Goal: Task Accomplishment & Management: Manage account settings

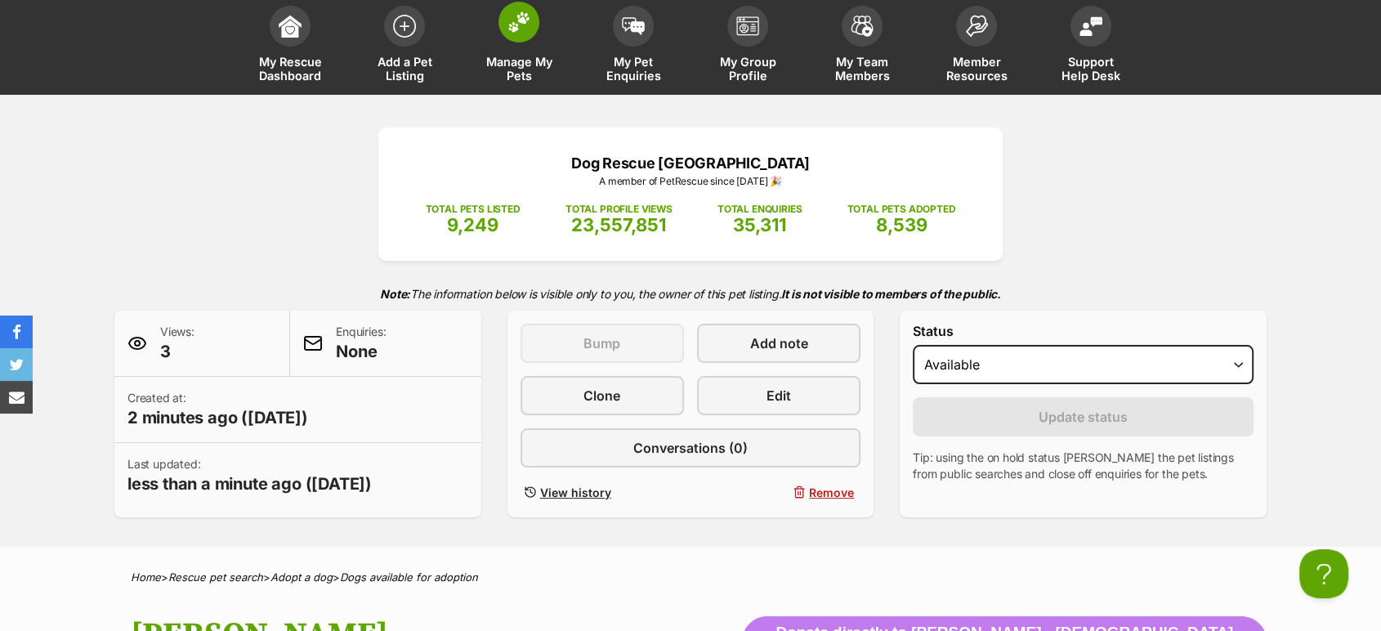
click at [524, 58] on span "Manage My Pets" at bounding box center [519, 69] width 74 height 28
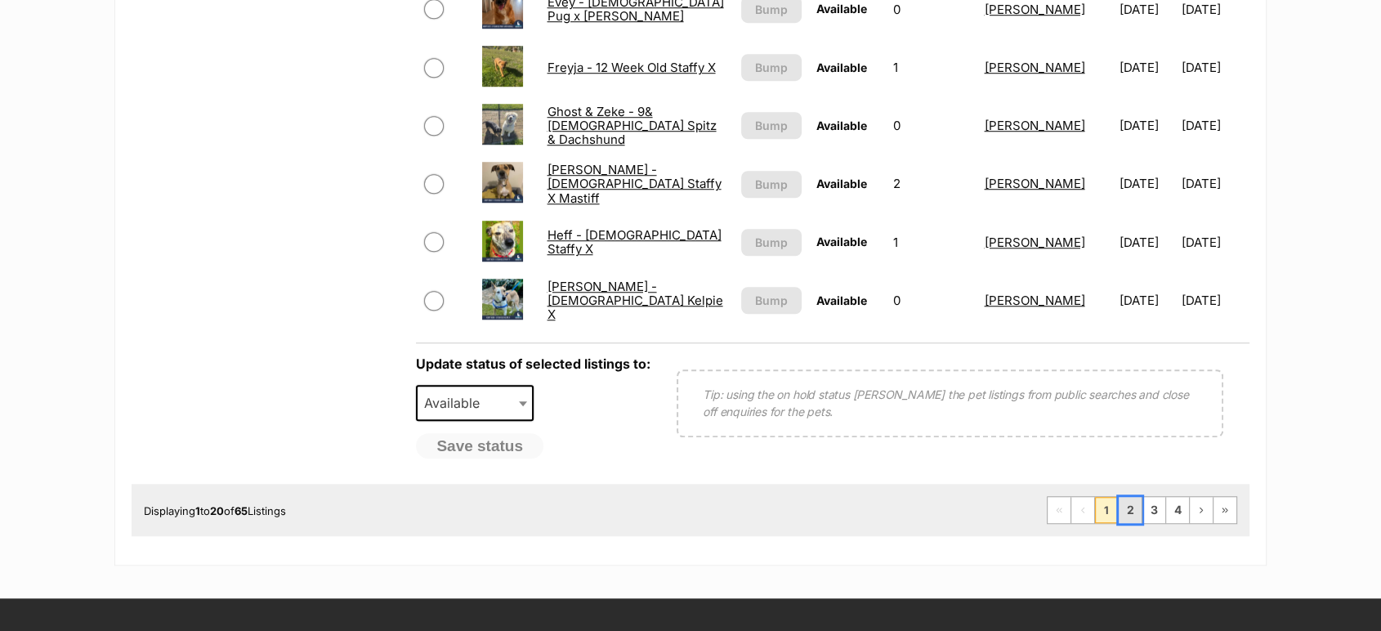
click at [1131, 516] on link "2" at bounding box center [1129, 510] width 23 height 26
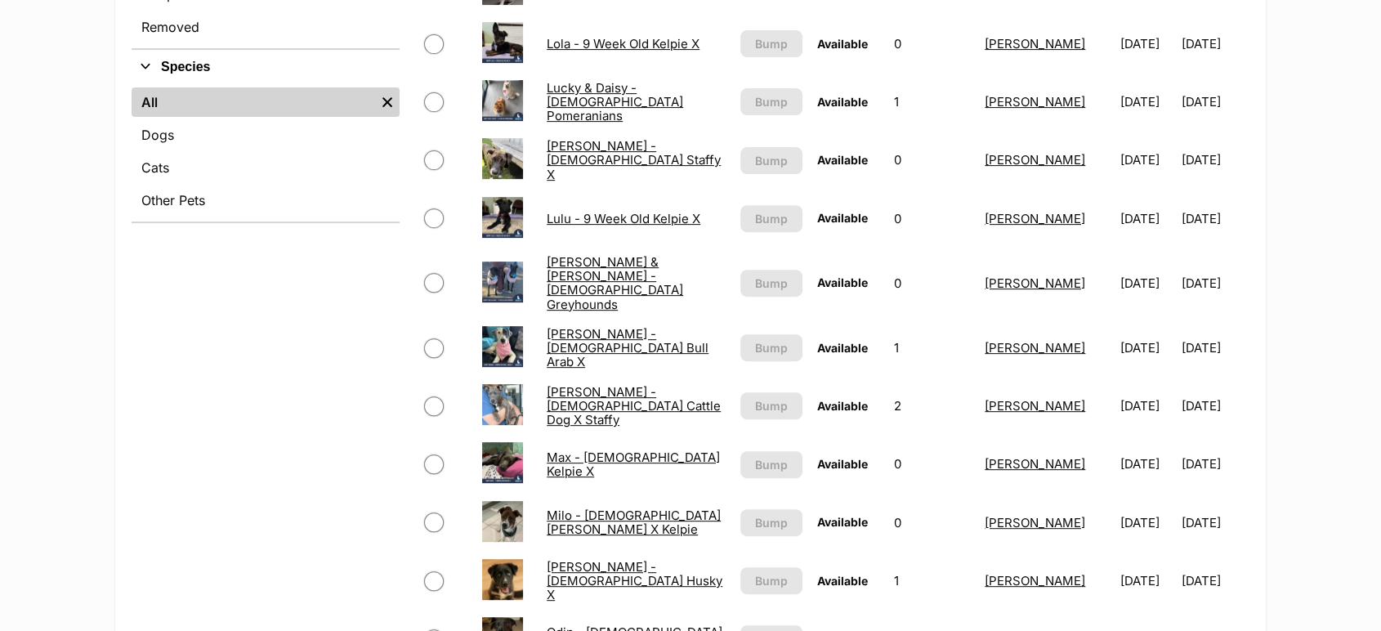
scroll to position [817, 0]
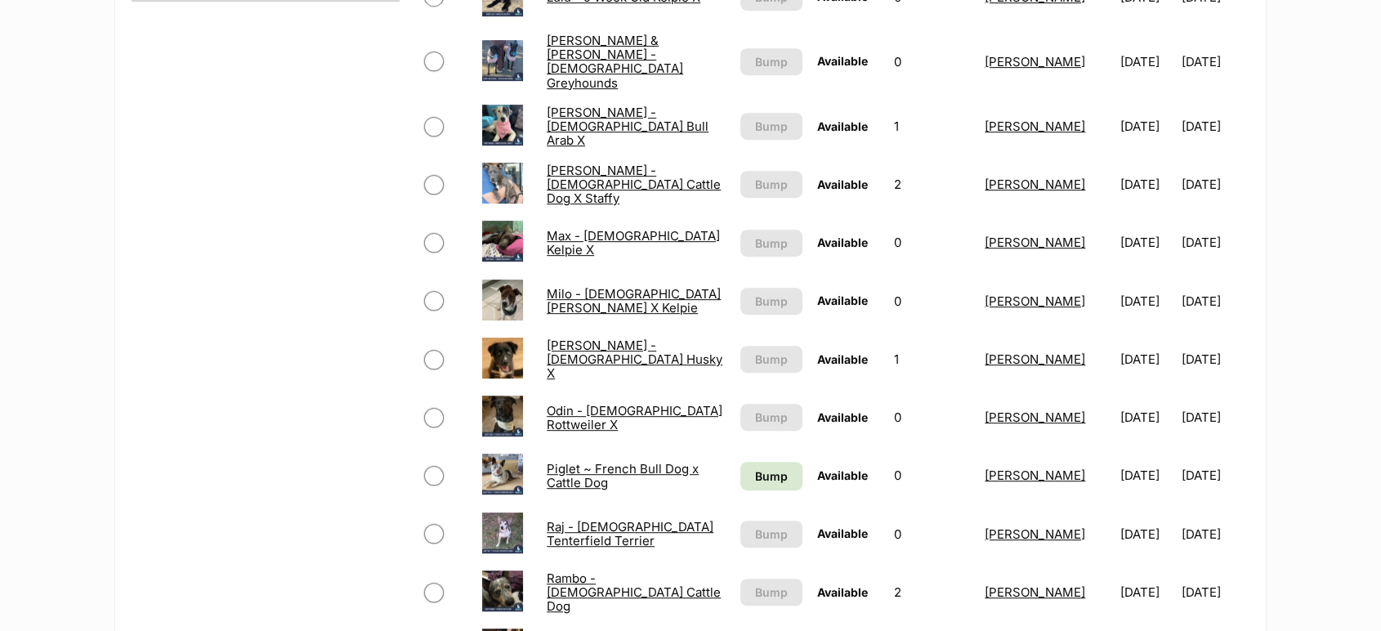
click at [662, 461] on link "Piglet ~ French Bull Dog x Cattle Dog" at bounding box center [623, 475] width 152 height 29
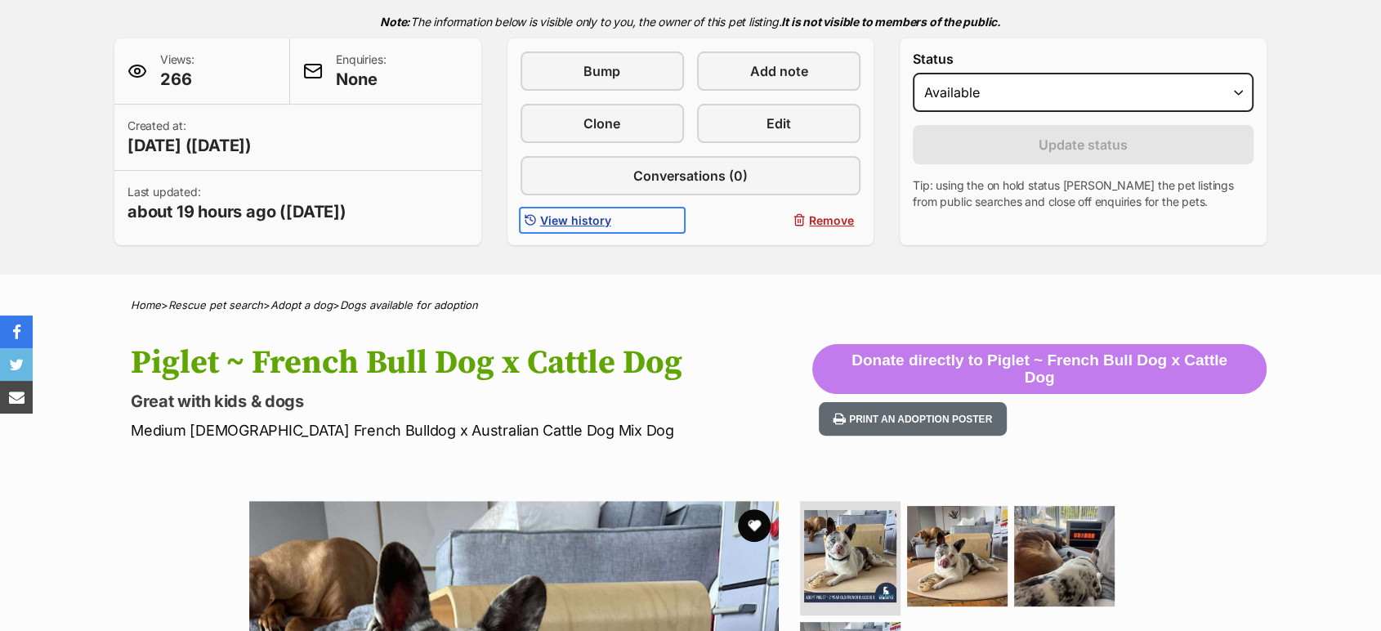
click at [567, 221] on span "View history" at bounding box center [575, 220] width 71 height 17
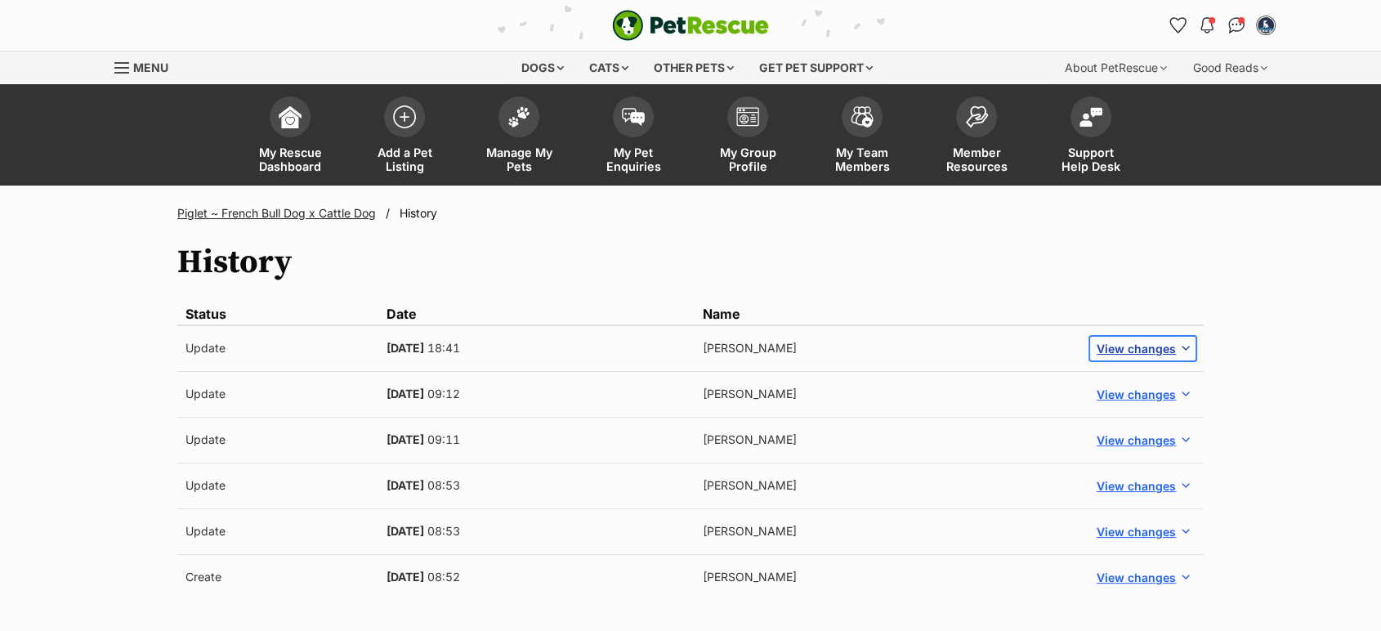
click at [1113, 340] on span "View changes" at bounding box center [1135, 348] width 79 height 17
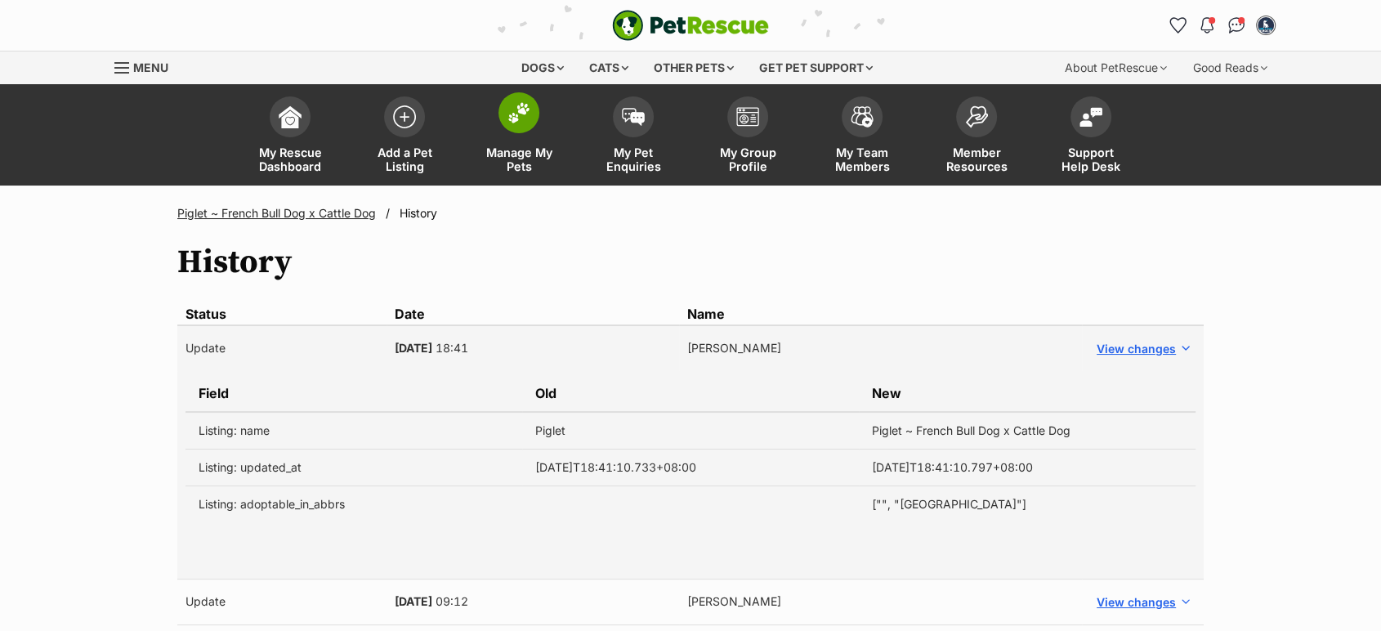
click at [498, 149] on span "Manage My Pets" at bounding box center [519, 159] width 74 height 28
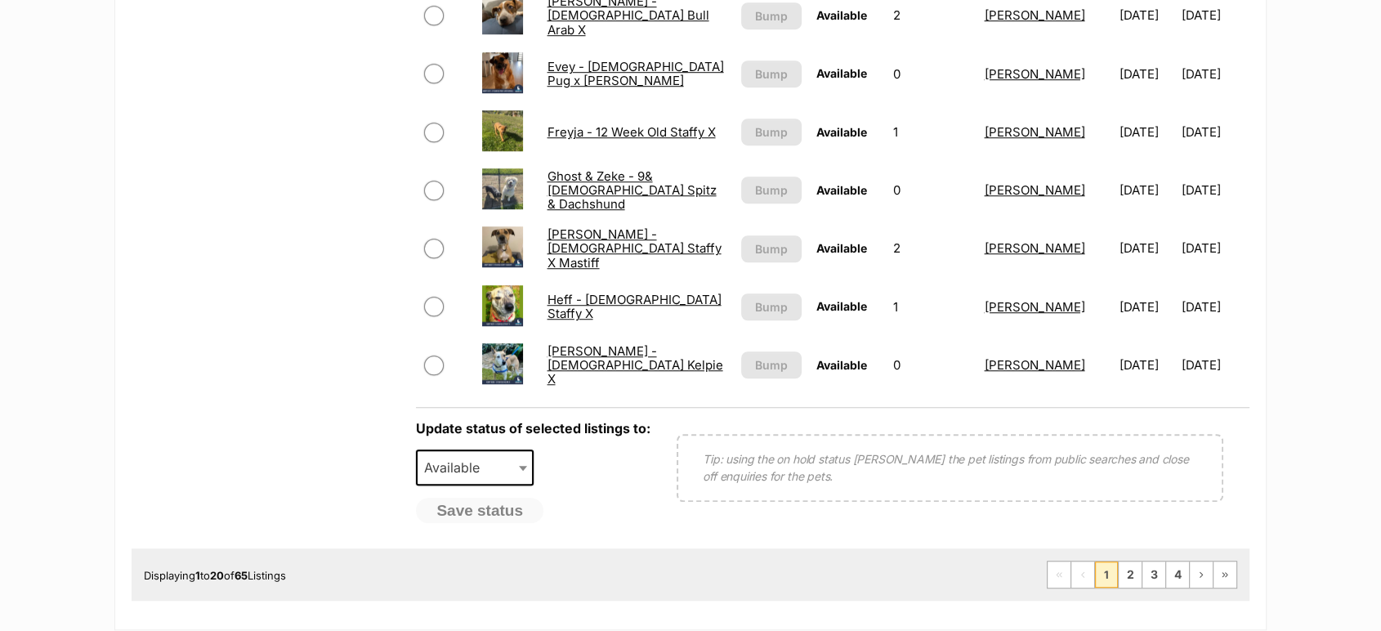
scroll to position [1361, 0]
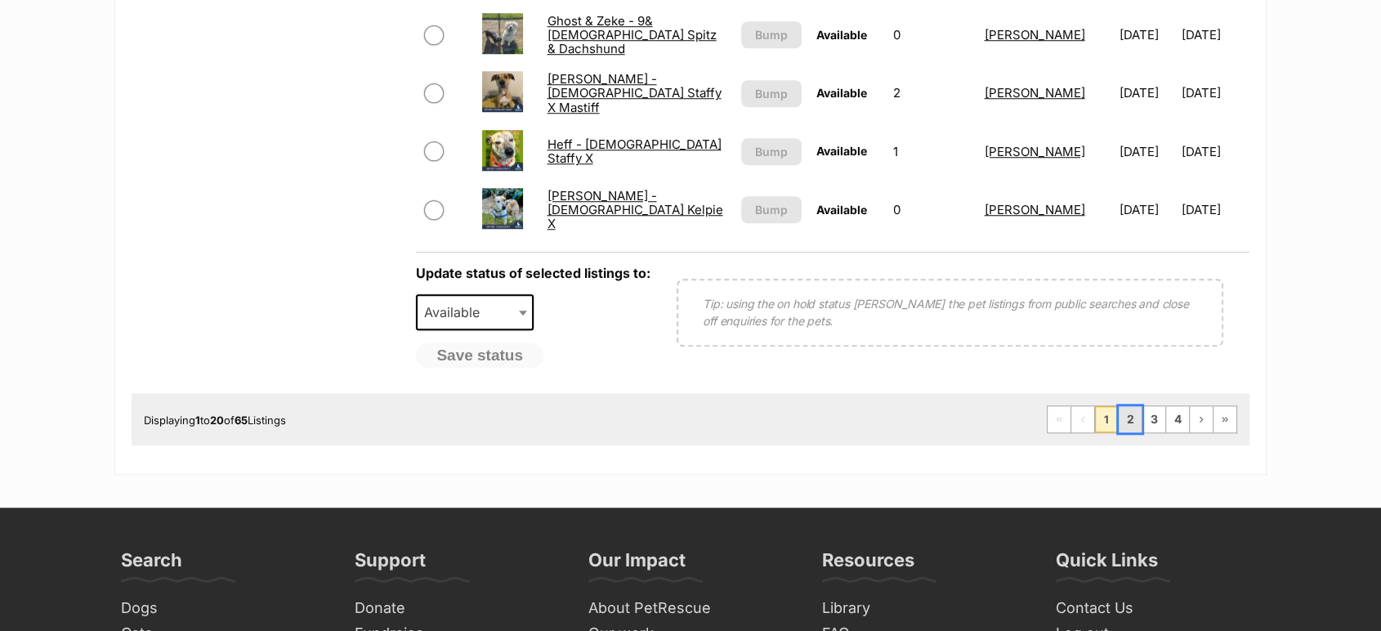
click at [1140, 429] on link "2" at bounding box center [1129, 419] width 23 height 26
click at [1163, 431] on link "3" at bounding box center [1153, 419] width 23 height 26
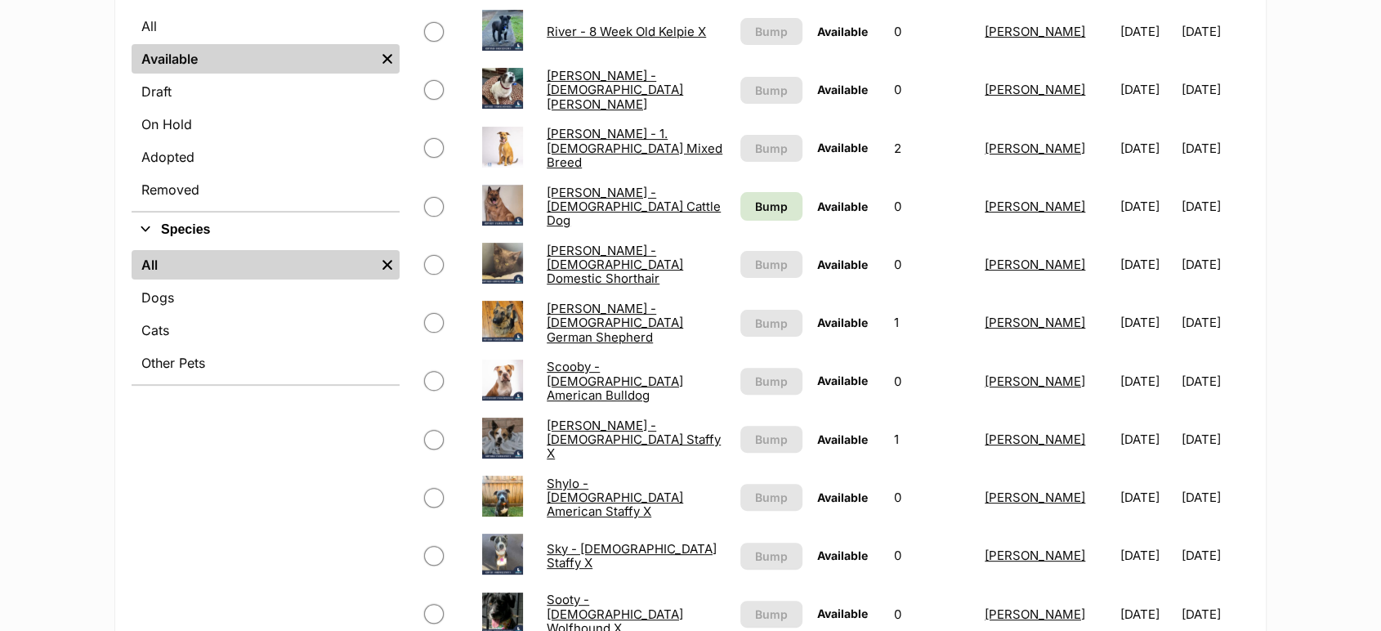
scroll to position [453, 0]
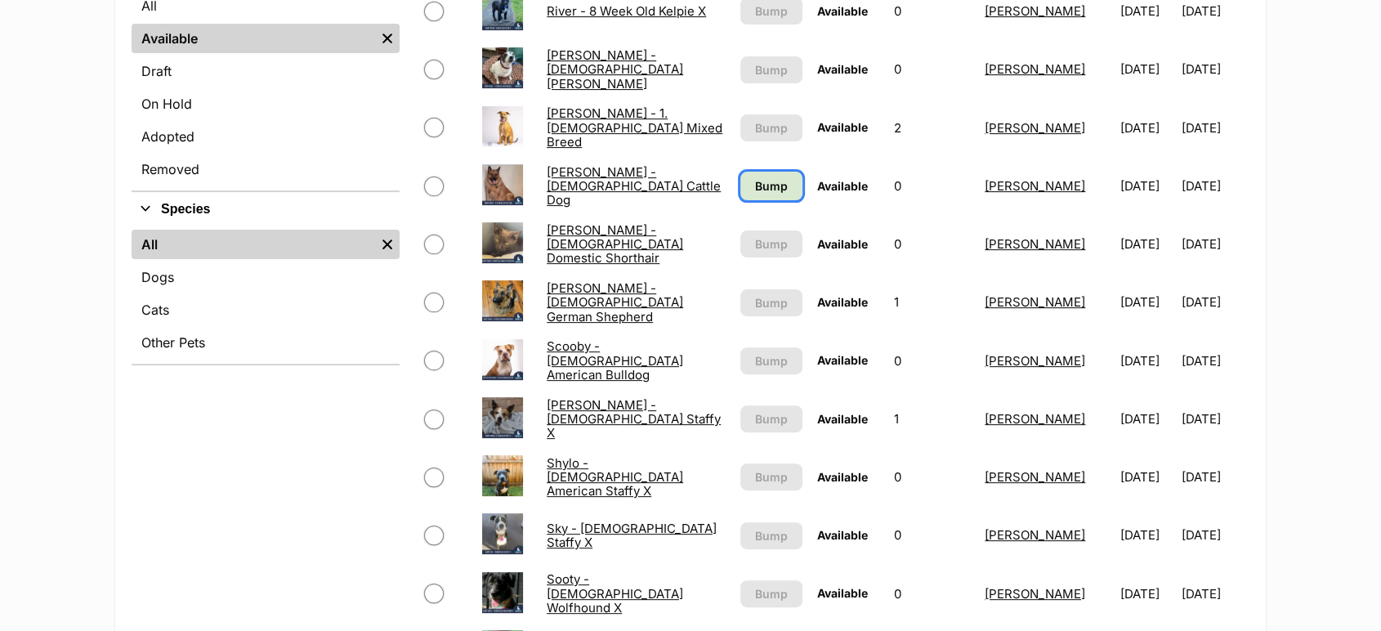
click at [755, 188] on span "Bump" at bounding box center [771, 185] width 33 height 17
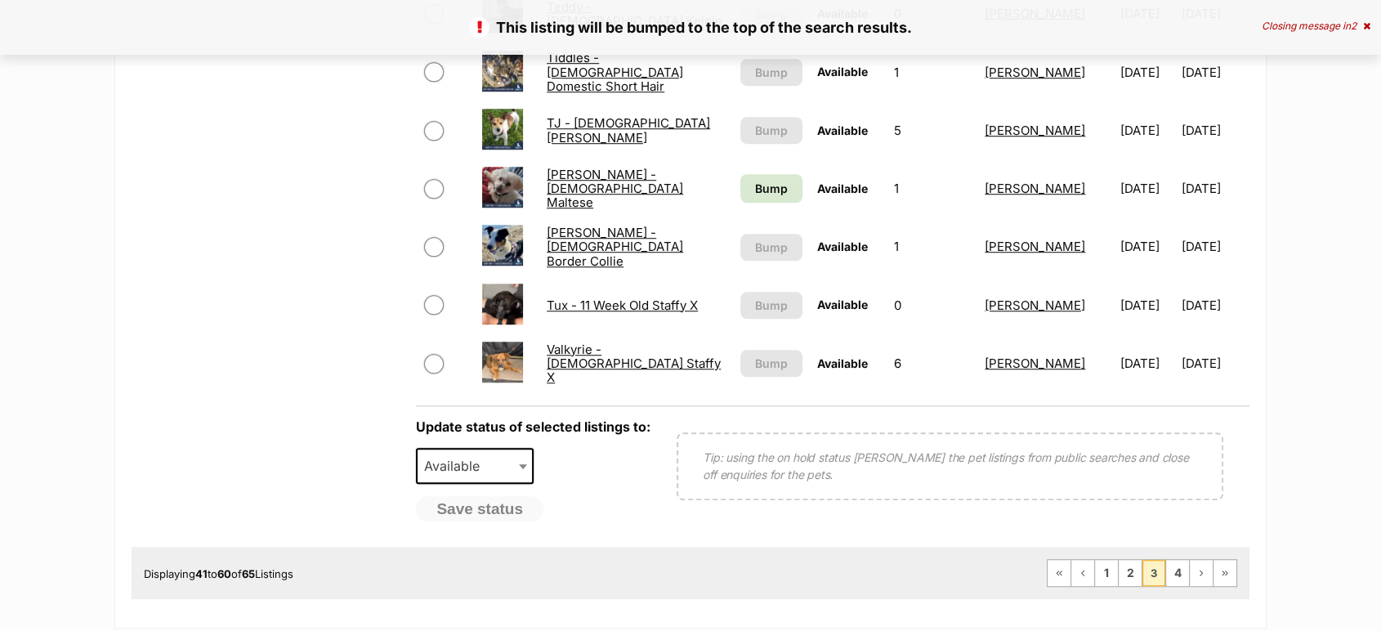
scroll to position [1452, 0]
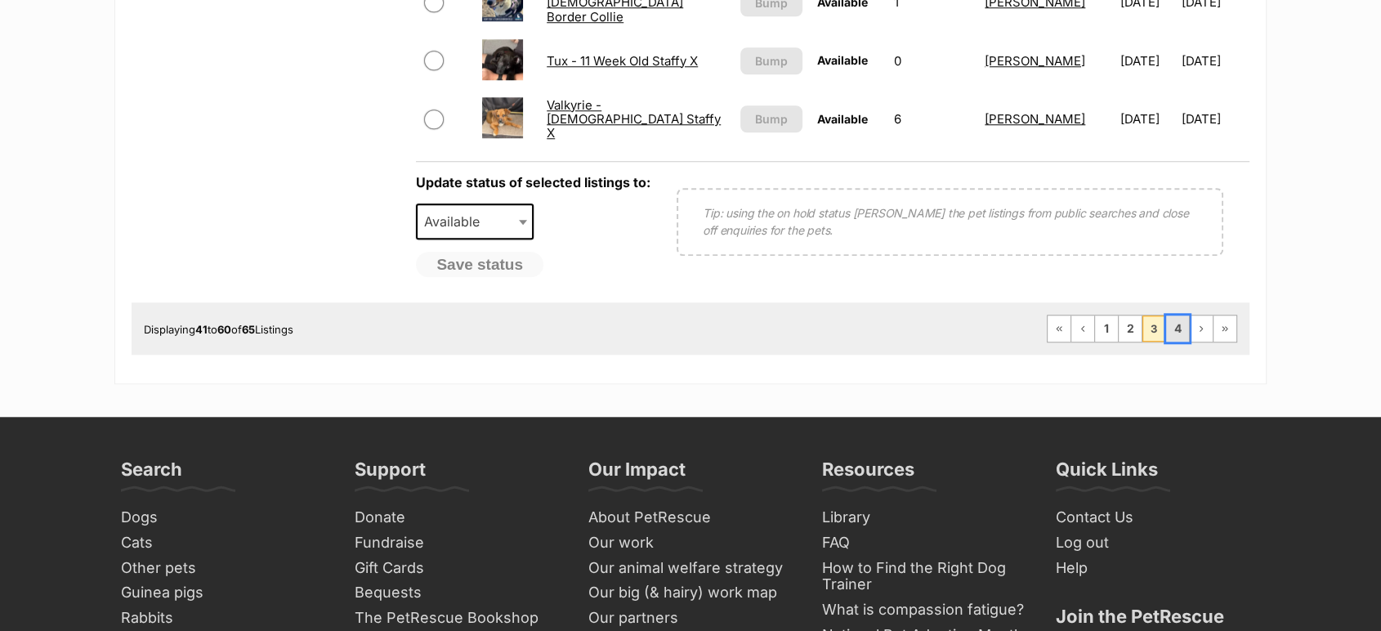
click at [1180, 333] on link "4" at bounding box center [1177, 328] width 23 height 26
